Goal: Information Seeking & Learning: Find specific fact

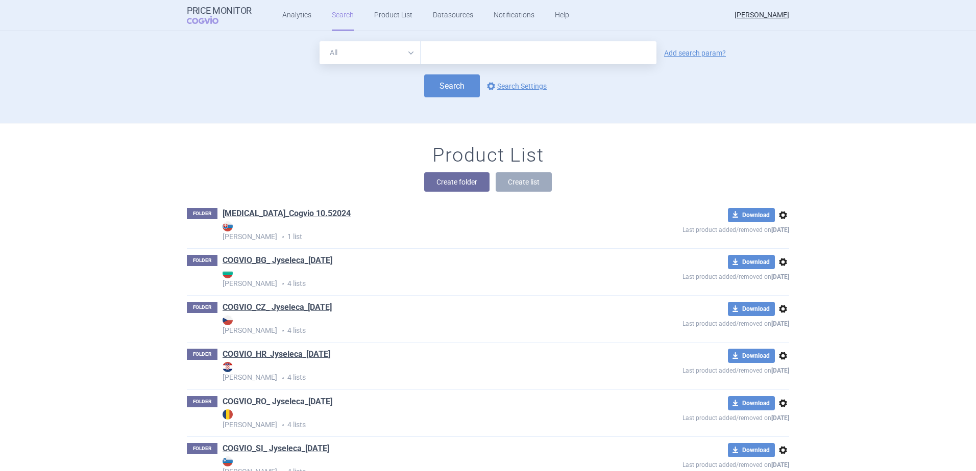
drag, startPoint x: 975, startPoint y: 1, endPoint x: 143, endPoint y: 92, distance: 837.2
click at [143, 95] on div "All Brand Name ATC Company Active Substance Country Newer than Add search param…" at bounding box center [488, 77] width 976 height 92
click at [444, 51] on input "text" at bounding box center [538, 52] width 236 height 23
type input "altovoct"
click at [444, 81] on button "Search" at bounding box center [452, 85] width 56 height 23
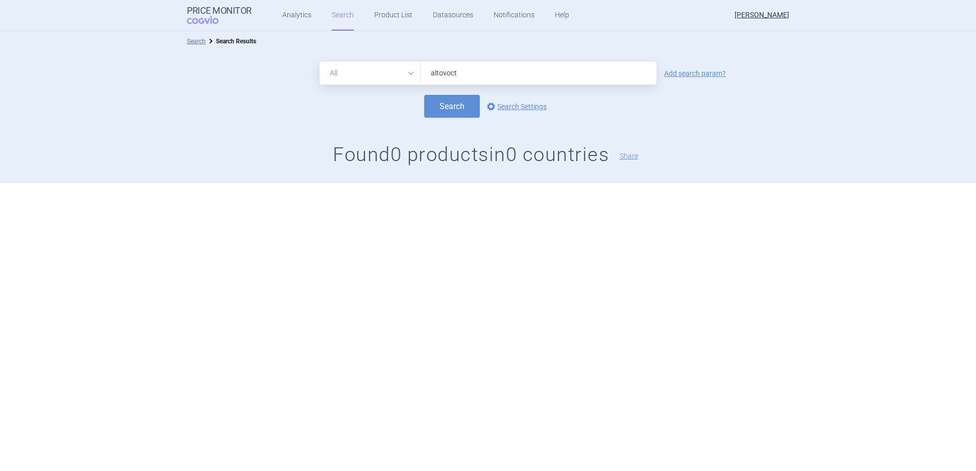
click at [442, 72] on input "altovoct" at bounding box center [538, 73] width 236 height 23
type input "altuvoct"
click at [460, 107] on button "Search" at bounding box center [452, 106] width 56 height 23
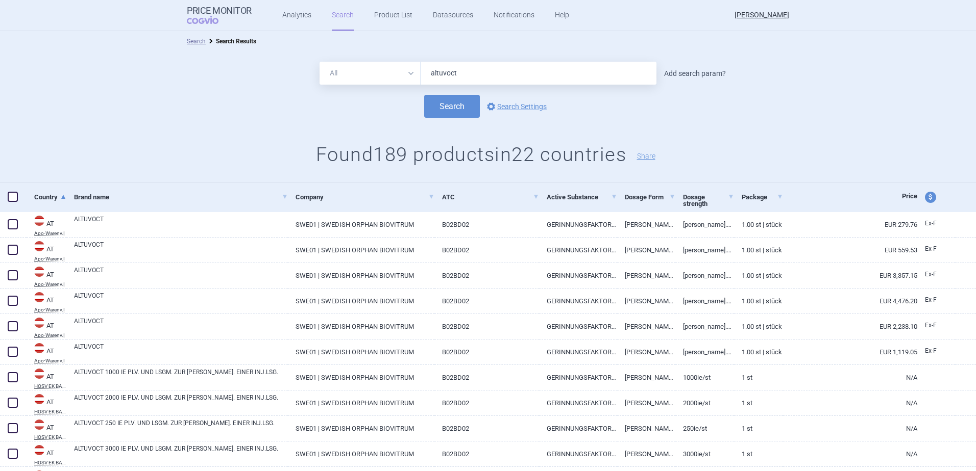
click at [695, 76] on link "Add search param?" at bounding box center [695, 73] width 62 height 7
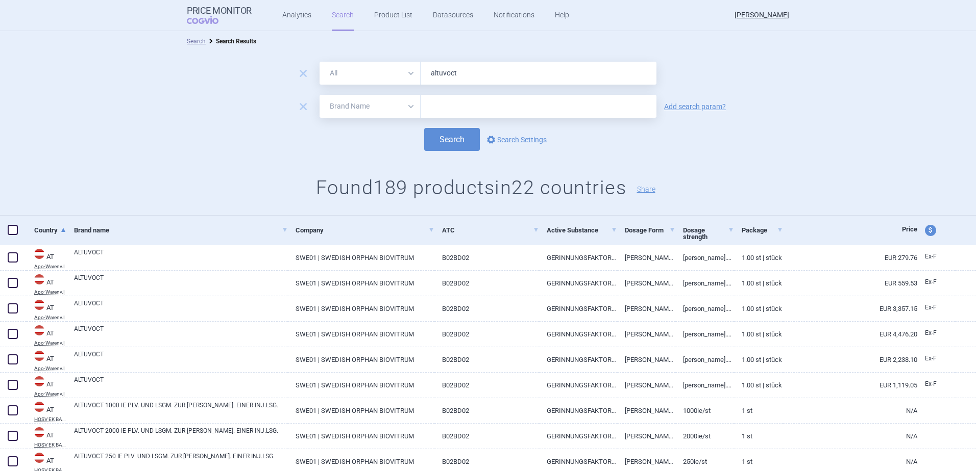
click at [407, 106] on select "All Brand Name ATC Company Active Substance Country Newer than" at bounding box center [369, 106] width 101 height 23
select select "country"
click at [319, 95] on select "All Brand Name ATC Company Active Substance Country Newer than" at bounding box center [369, 106] width 101 height 23
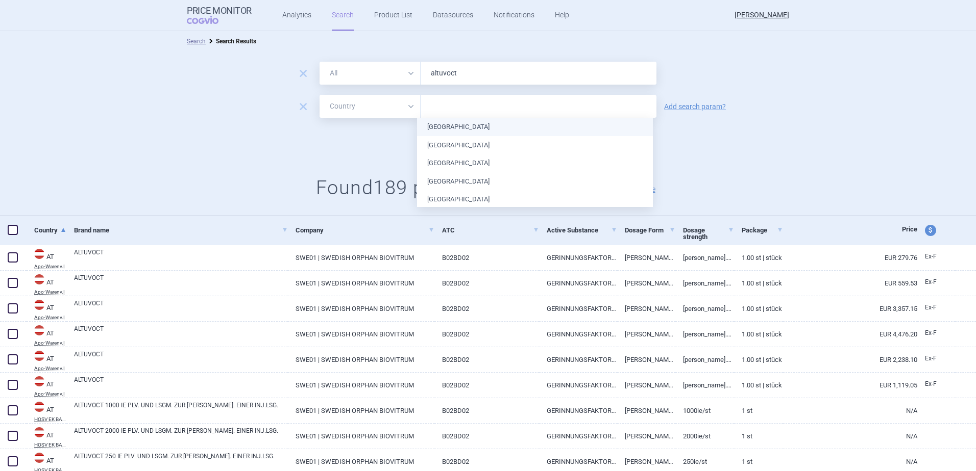
click at [432, 111] on input "text" at bounding box center [539, 106] width 226 height 13
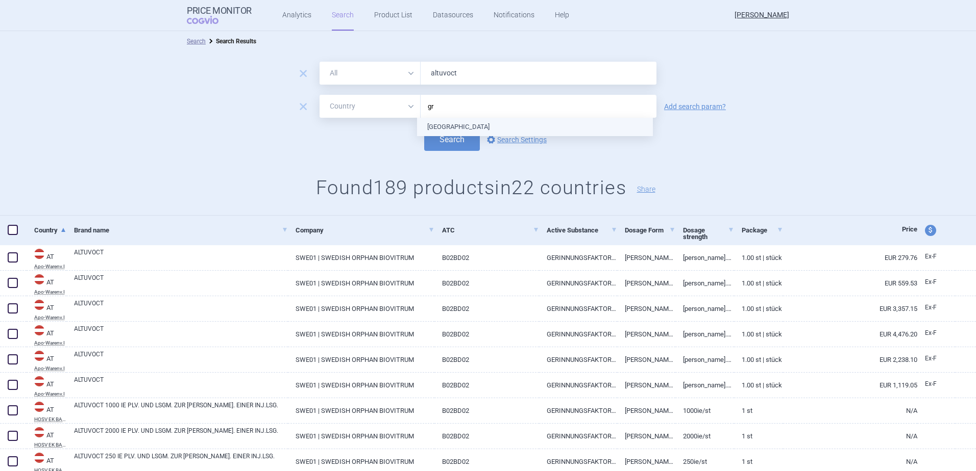
type input "gre"
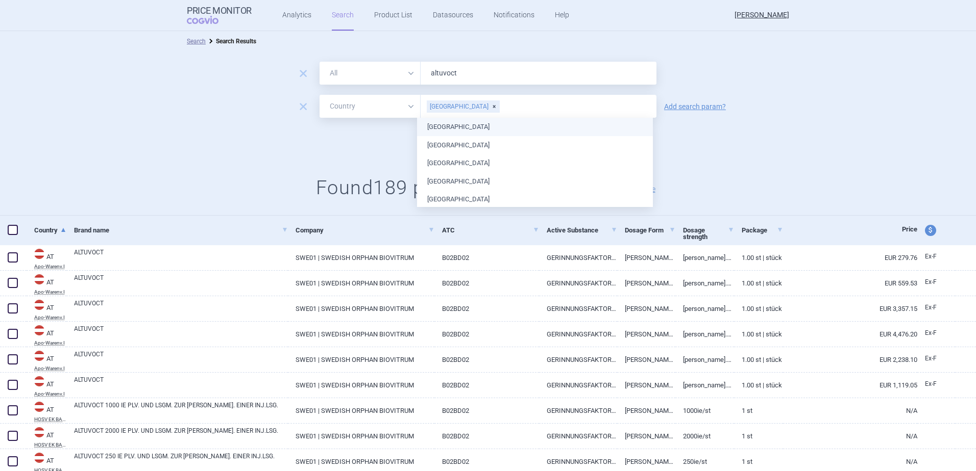
drag, startPoint x: 439, startPoint y: 127, endPoint x: 391, endPoint y: 130, distance: 48.5
click at [371, 142] on div "Search options Search Settings" at bounding box center [488, 139] width 976 height 23
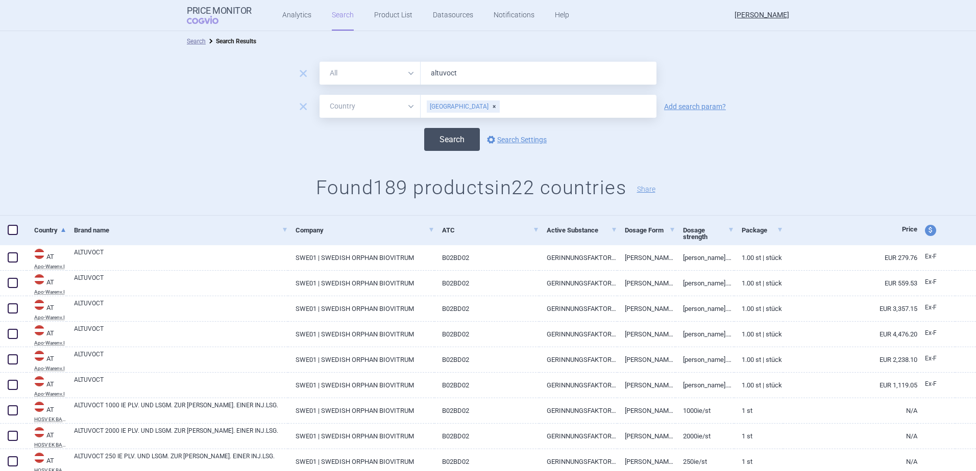
click at [442, 136] on button "Search" at bounding box center [452, 139] width 56 height 23
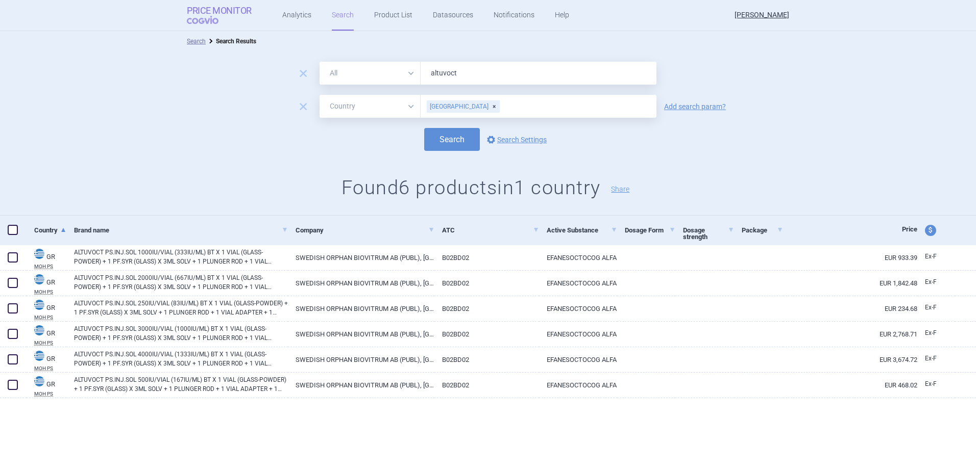
click at [207, 9] on strong "Price Monitor" at bounding box center [219, 11] width 65 height 10
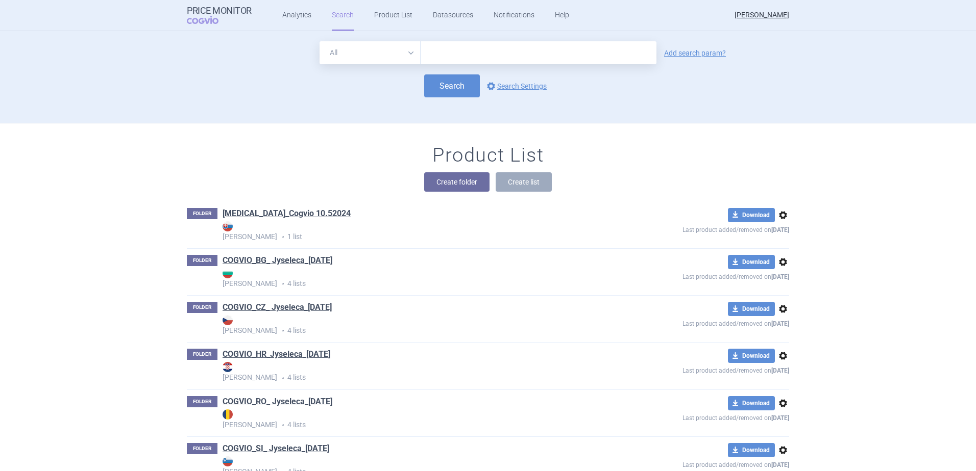
drag, startPoint x: 192, startPoint y: 1, endPoint x: 900, endPoint y: 213, distance: 739.4
click at [519, 54] on input "text" at bounding box center [538, 52] width 236 height 23
type input "altuvoc"
